Goal: Task Accomplishment & Management: Use online tool/utility

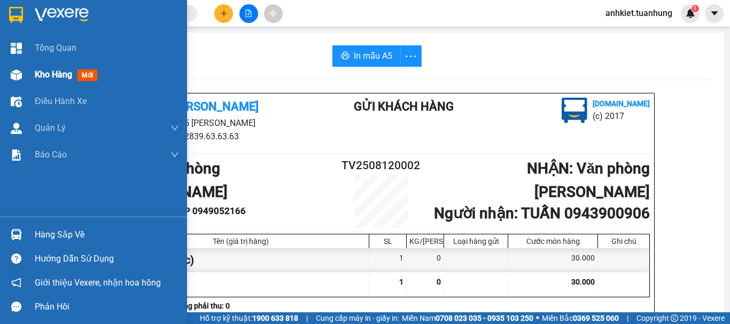
click at [48, 76] on span "Kho hàng" at bounding box center [53, 74] width 37 height 10
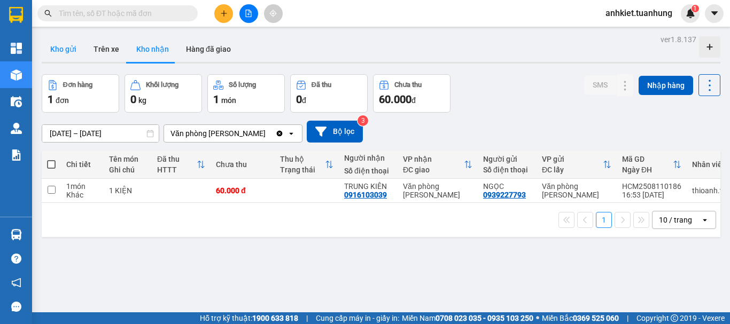
drag, startPoint x: 71, startPoint y: 52, endPoint x: 73, endPoint y: 62, distance: 10.4
click at [70, 52] on button "Kho gửi" at bounding box center [63, 49] width 43 height 26
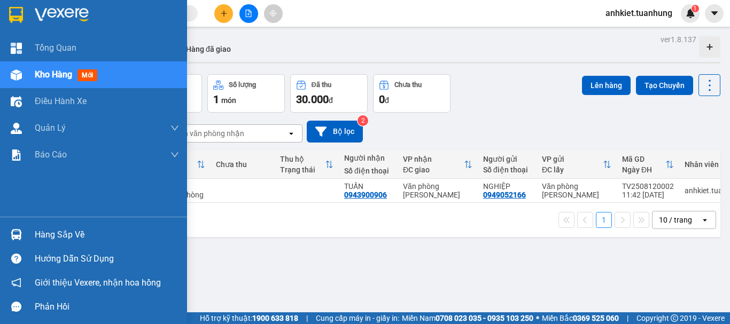
click at [57, 227] on div "Hàng sắp về" at bounding box center [107, 235] width 144 height 16
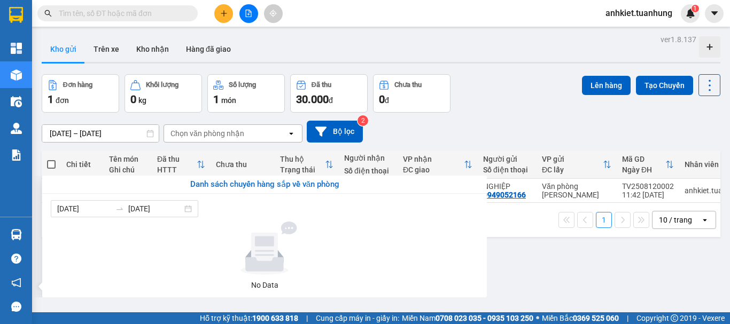
click at [546, 234] on section "Kết quả tìm kiếm ( 0 ) Bộ lọc No Data anhkiet.tuanhung 1 Tổng Quan Kho hàng mới…" at bounding box center [365, 162] width 730 height 324
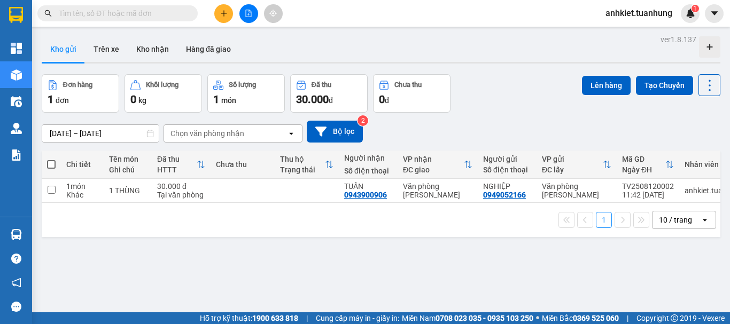
click at [52, 166] on span at bounding box center [51, 164] width 9 height 9
click at [51, 159] on input "checkbox" at bounding box center [51, 159] width 0 height 0
checkbox input "true"
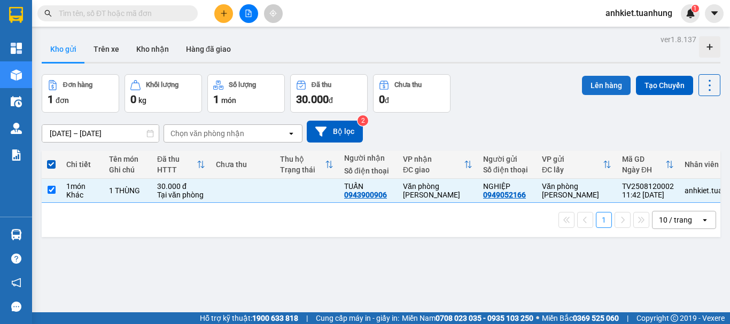
click at [589, 88] on button "Lên hàng" at bounding box center [606, 85] width 49 height 19
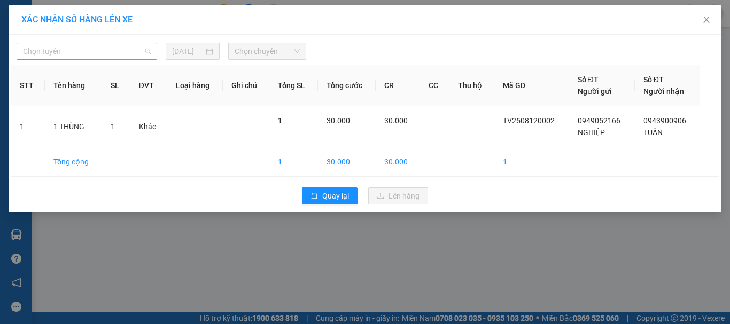
click at [116, 54] on span "Chọn tuyến" at bounding box center [87, 51] width 128 height 16
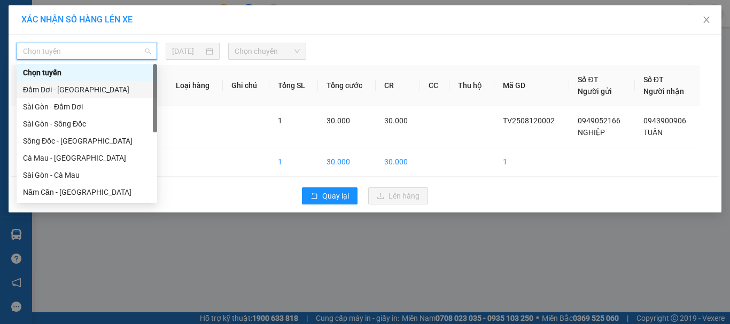
click at [74, 88] on div "Đầm Dơi - [GEOGRAPHIC_DATA]" at bounding box center [87, 90] width 128 height 12
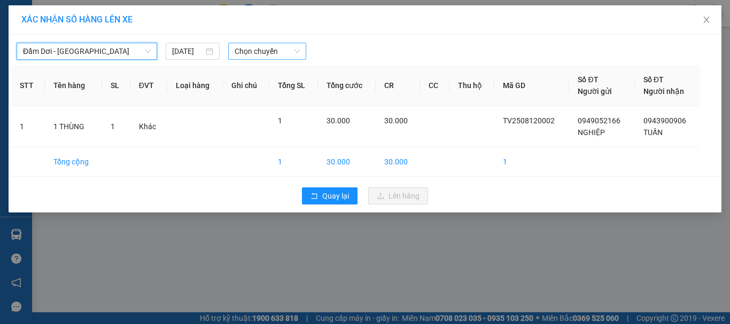
click at [282, 52] on span "Chọn chuyến" at bounding box center [267, 51] width 66 height 16
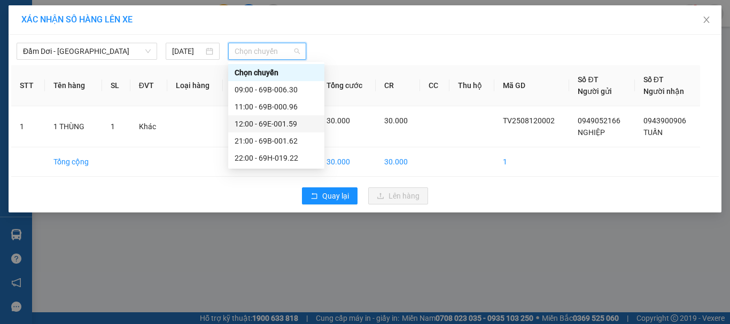
click at [278, 120] on div "12:00 - 69E-001.59" at bounding box center [275, 124] width 83 height 12
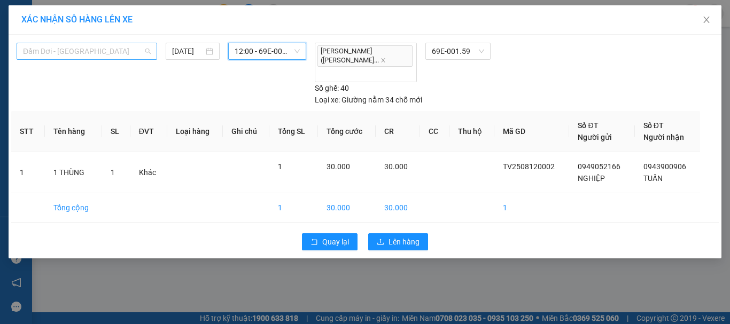
click at [101, 56] on span "Đầm Dơi - [GEOGRAPHIC_DATA]" at bounding box center [87, 51] width 128 height 16
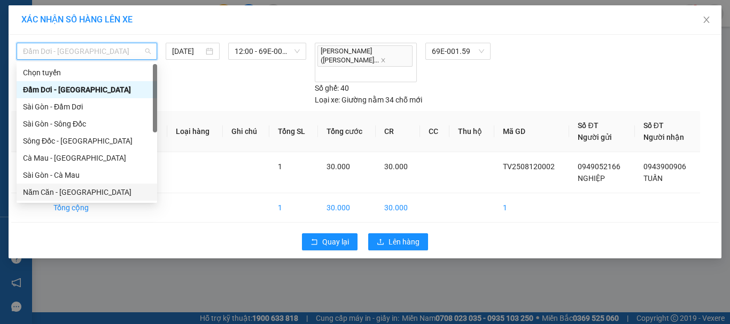
click at [73, 188] on div "Năm Căn - [GEOGRAPHIC_DATA]" at bounding box center [87, 192] width 128 height 12
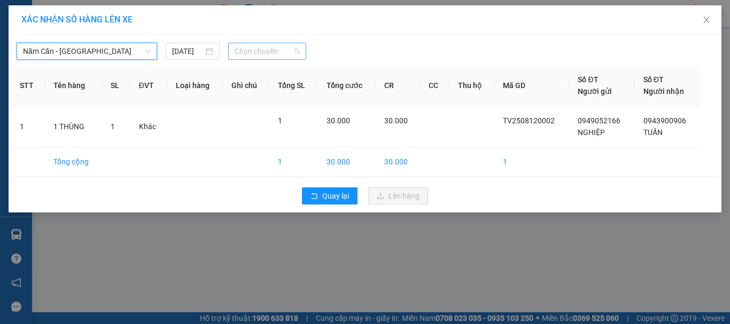
click at [281, 57] on span "Chọn chuyến" at bounding box center [267, 51] width 66 height 16
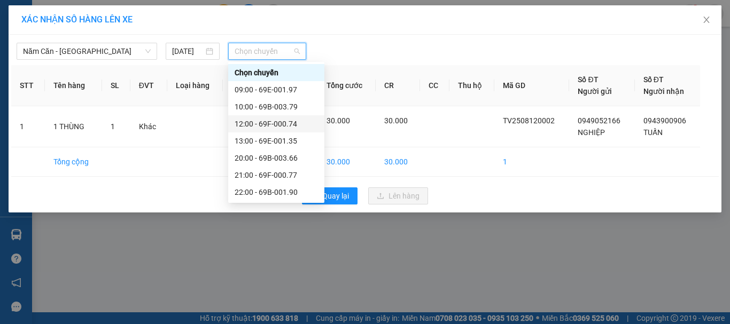
click at [277, 120] on div "12:00 - 69F-000.74" at bounding box center [275, 124] width 83 height 12
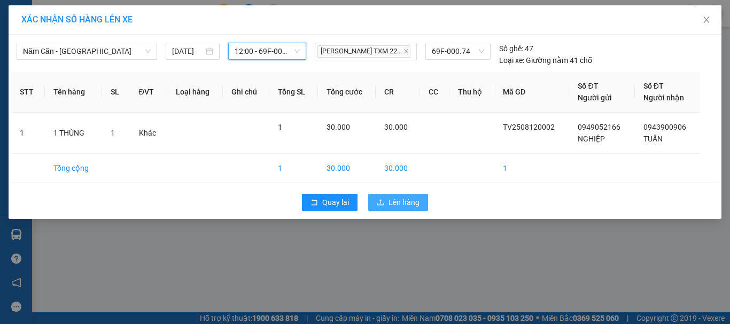
click at [397, 206] on span "Lên hàng" at bounding box center [403, 203] width 31 height 12
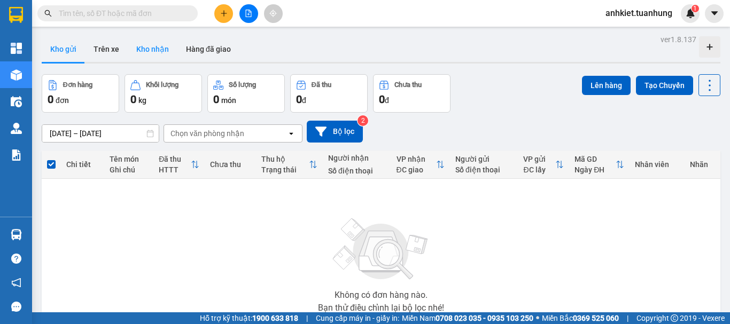
click at [162, 49] on button "Kho nhận" at bounding box center [153, 49] width 50 height 26
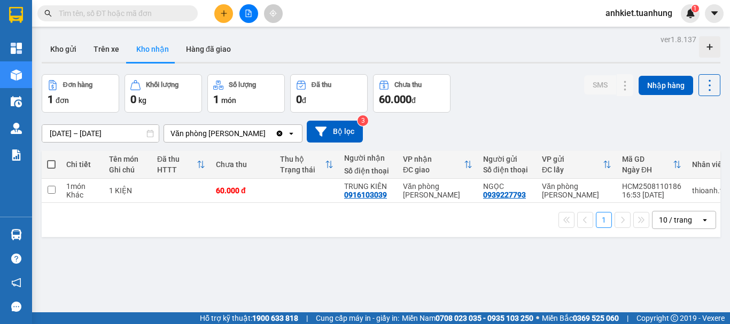
click at [117, 22] on div "Kết quả tìm kiếm ( 0 ) Bộ lọc No Data" at bounding box center [104, 13] width 208 height 19
click at [115, 18] on input "text" at bounding box center [122, 13] width 126 height 12
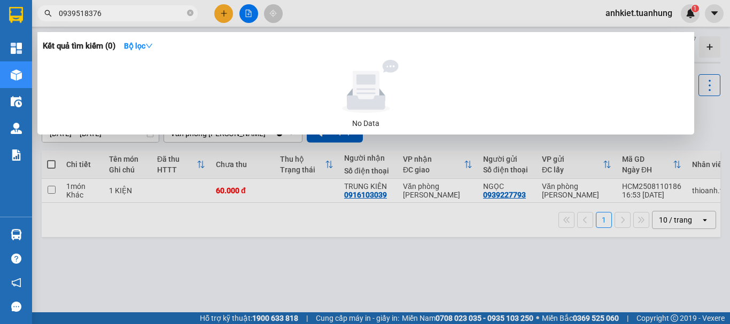
type input "0939518376"
click at [167, 7] on span "0939518376" at bounding box center [117, 13] width 160 height 16
copy div "No Data"
